Goal: Check status: Check status

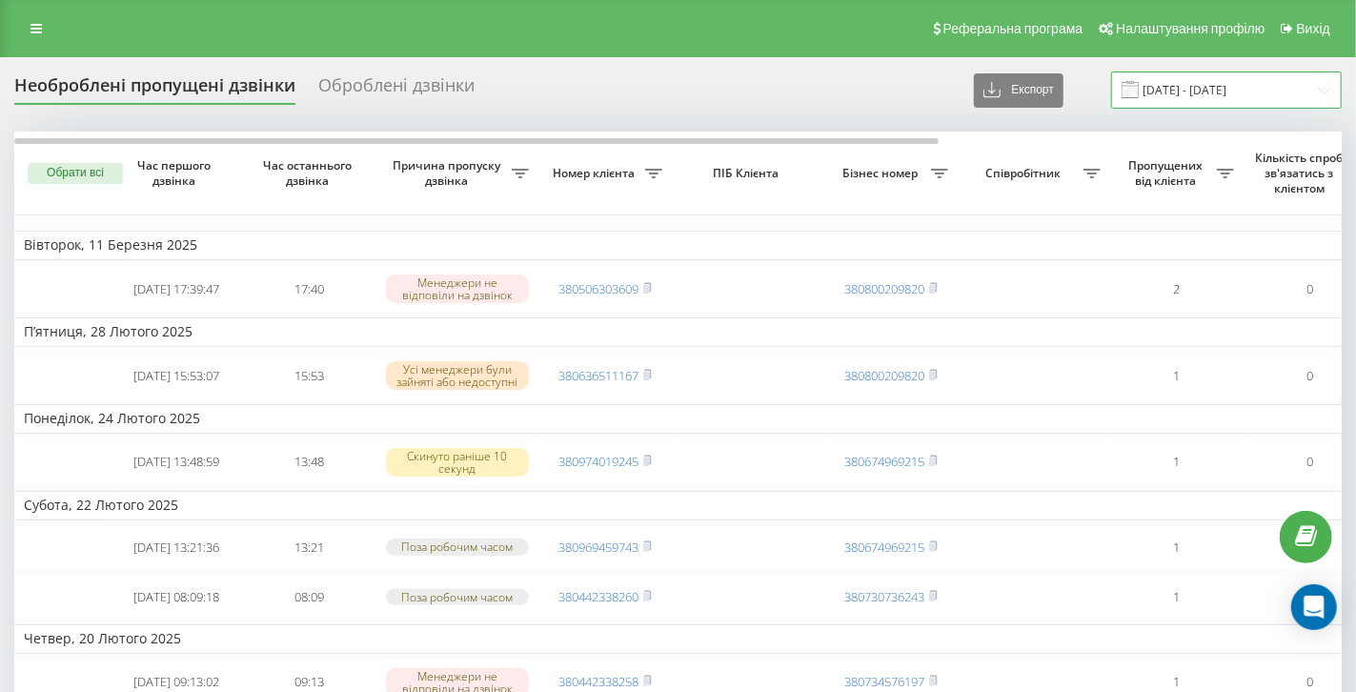
click at [1162, 99] on input "[DATE] - [DATE]" at bounding box center [1226, 89] width 231 height 37
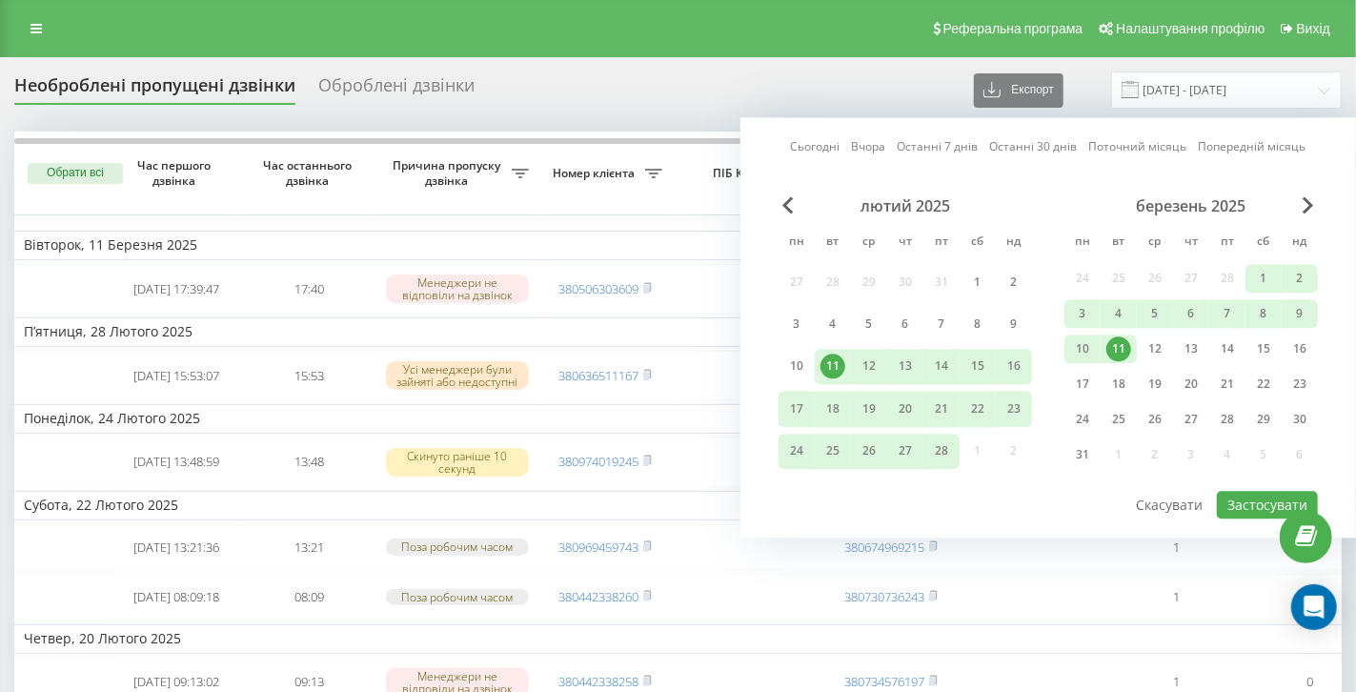
click at [1158, 145] on link "Поточний місяць" at bounding box center [1138, 147] width 98 height 18
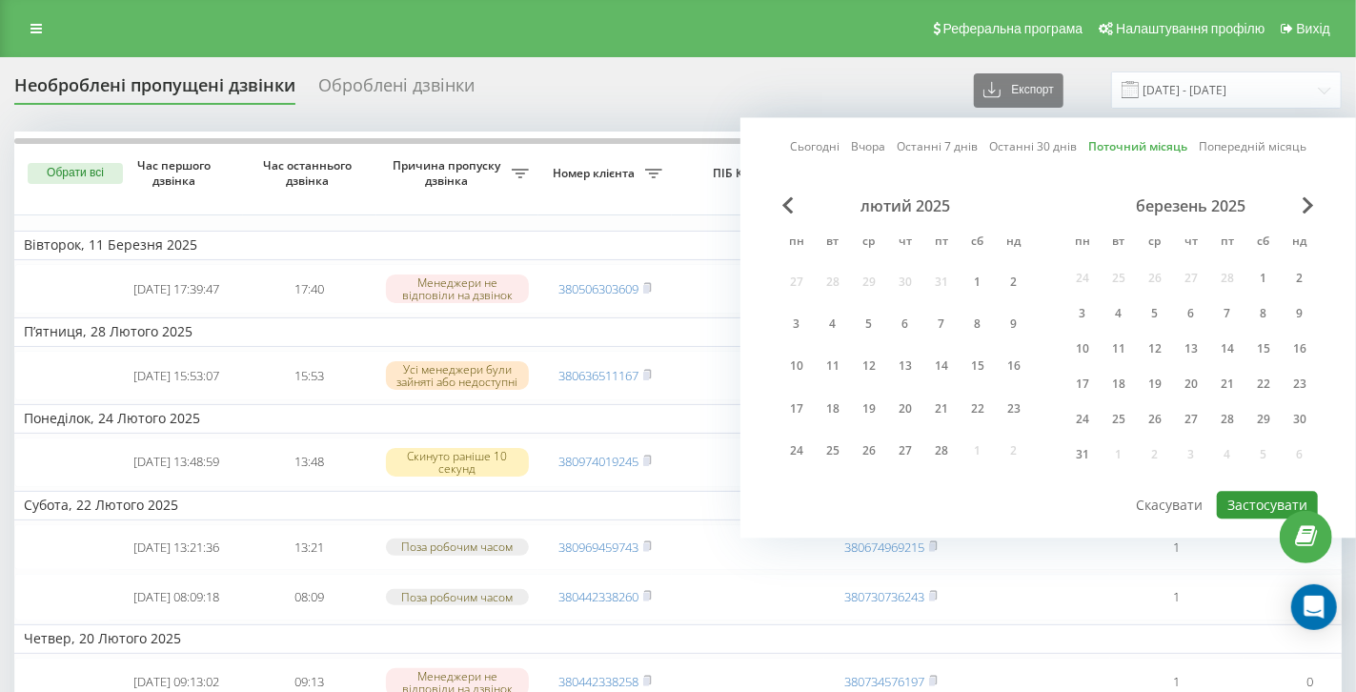
click at [1249, 503] on button "Застосувати" at bounding box center [1267, 505] width 101 height 28
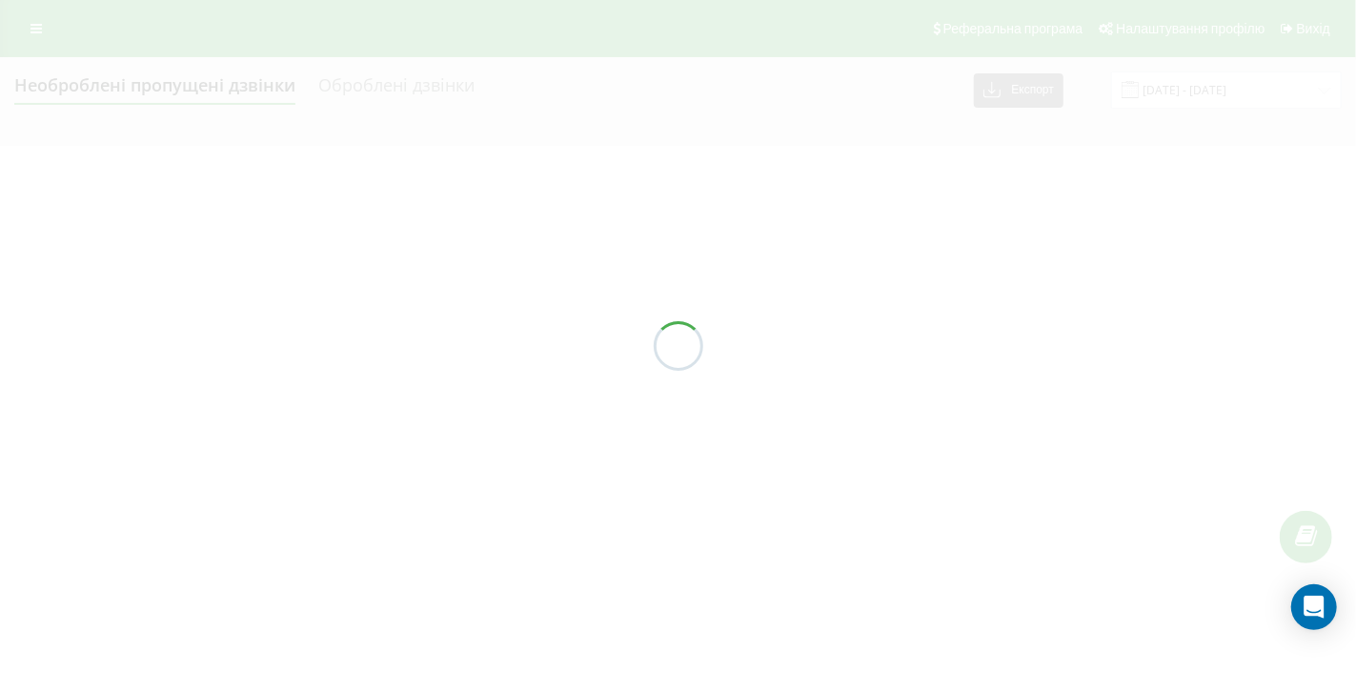
type input "[DATE] - [DATE]"
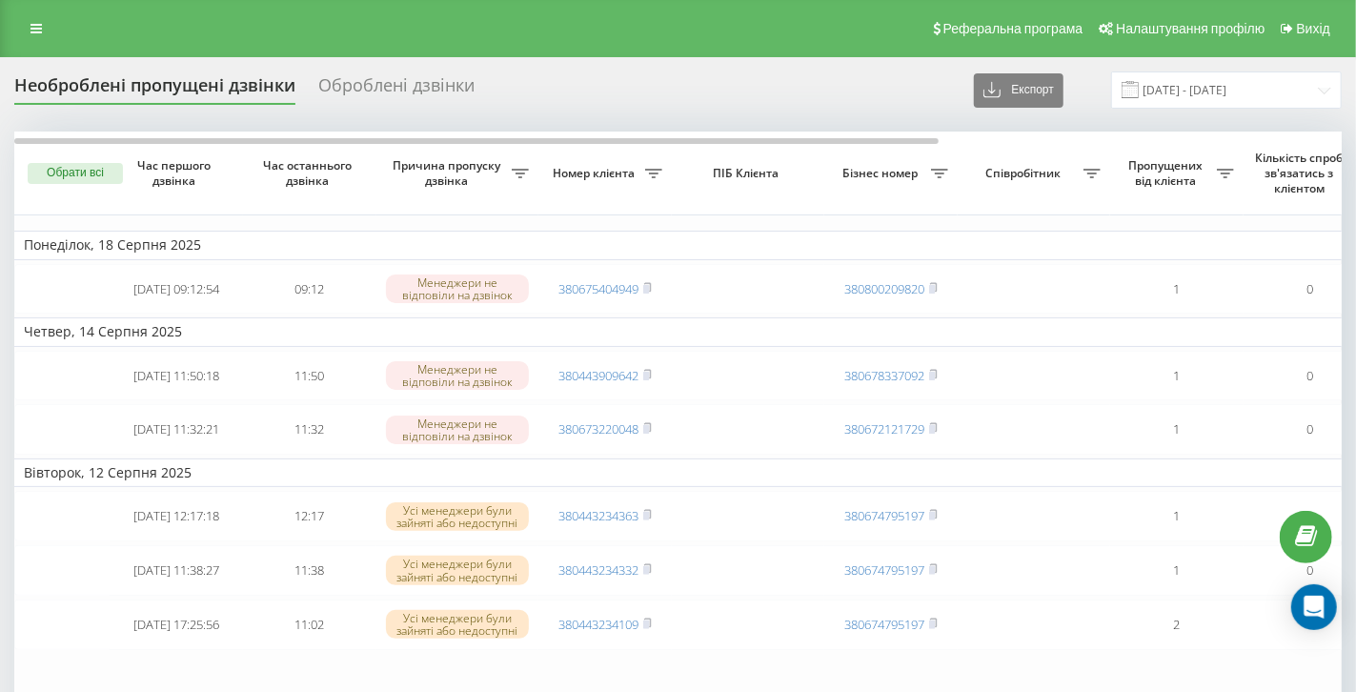
click at [433, 81] on div "Оброблені дзвінки" at bounding box center [396, 90] width 156 height 30
